Goal: Information Seeking & Learning: Learn about a topic

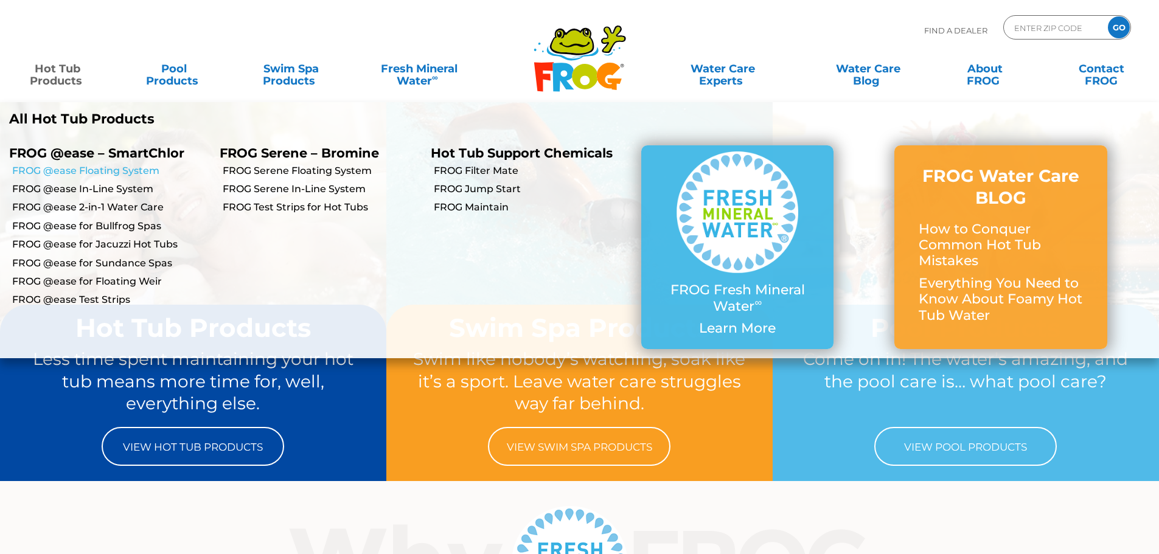
click at [96, 170] on link "FROG @ease Floating System" at bounding box center [111, 170] width 198 height 13
